Goal: Book appointment/travel/reservation

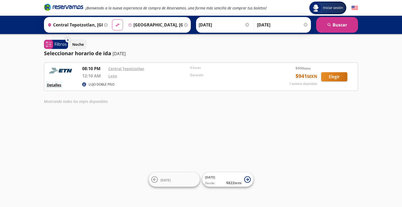
click at [58, 84] on button "Detalles" at bounding box center [54, 84] width 14 height 5
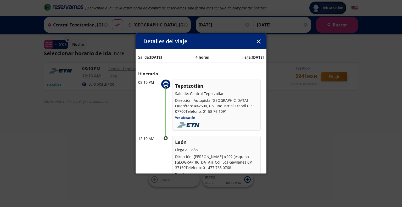
click at [257, 41] on icon "button" at bounding box center [258, 41] width 4 height 4
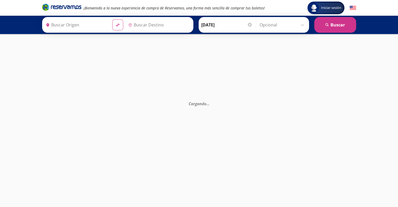
type input "[GEOGRAPHIC_DATA], [GEOGRAPHIC_DATA]"
